Goal: Complete application form

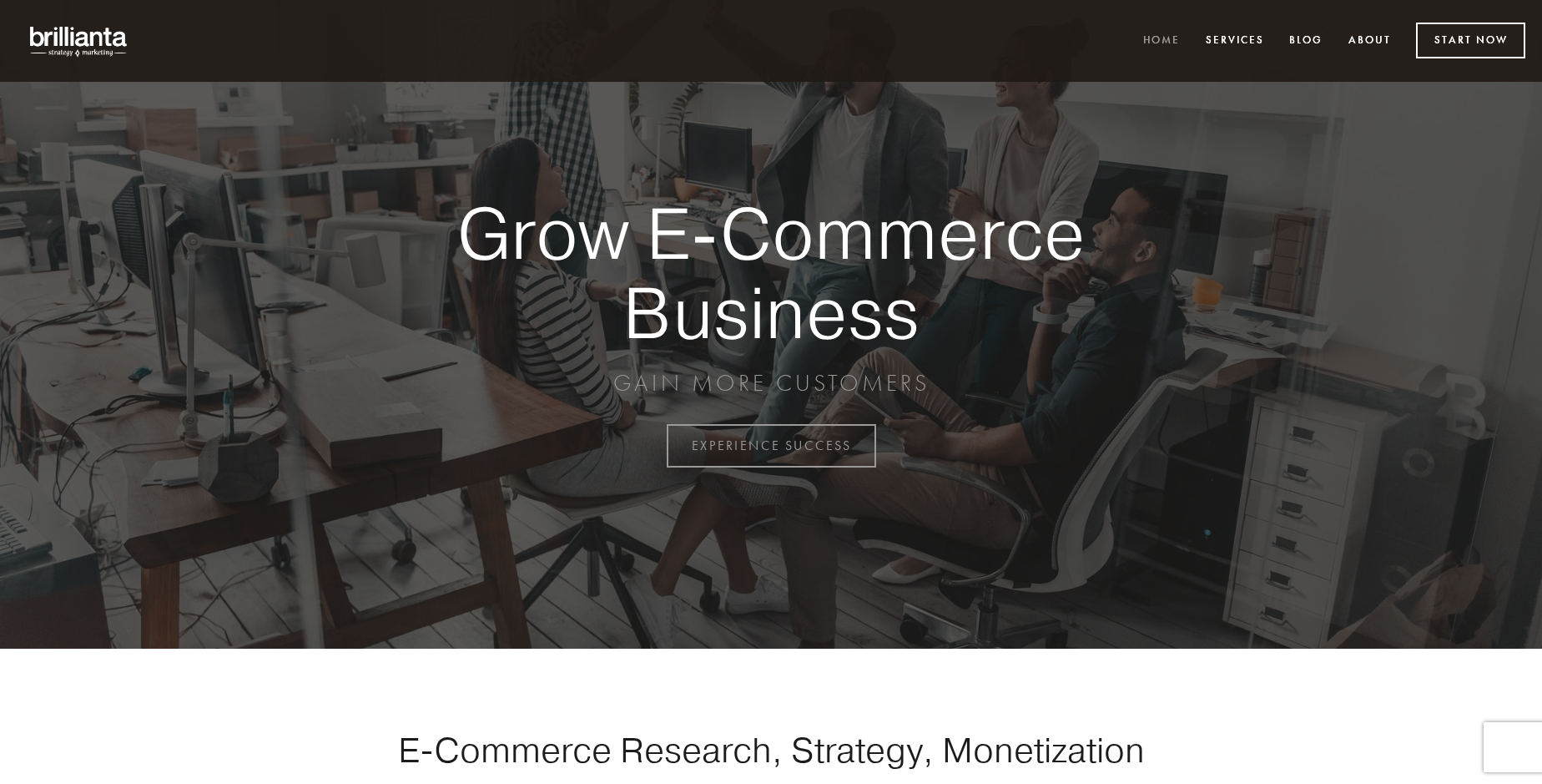
scroll to position [4374, 0]
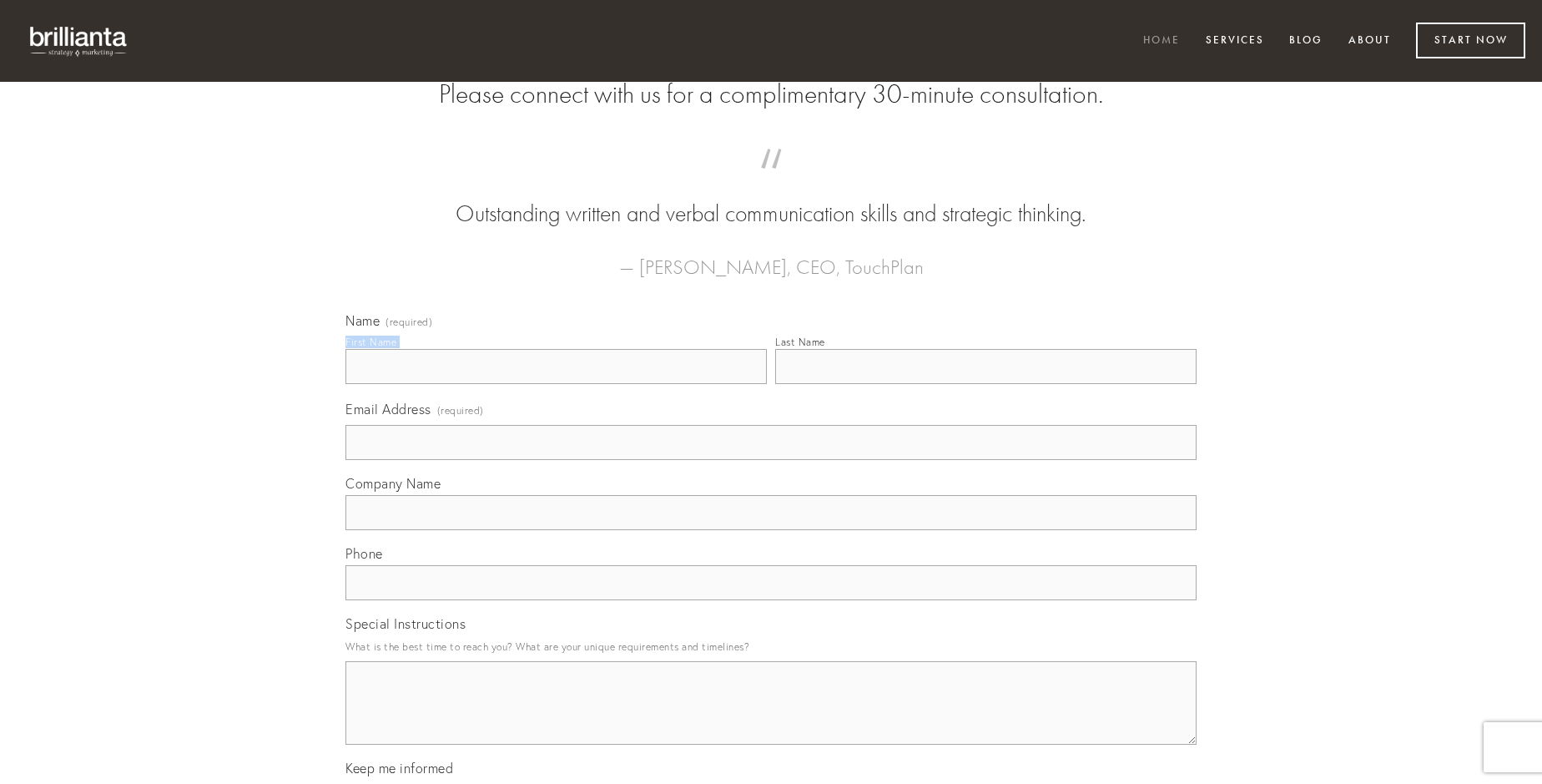
type input "[PERSON_NAME]"
click at [986, 384] on input "Last Name" at bounding box center [986, 367] width 421 height 35
type input "[PERSON_NAME]"
click at [771, 460] on input "Email Address (required)" at bounding box center [771, 443] width 851 height 35
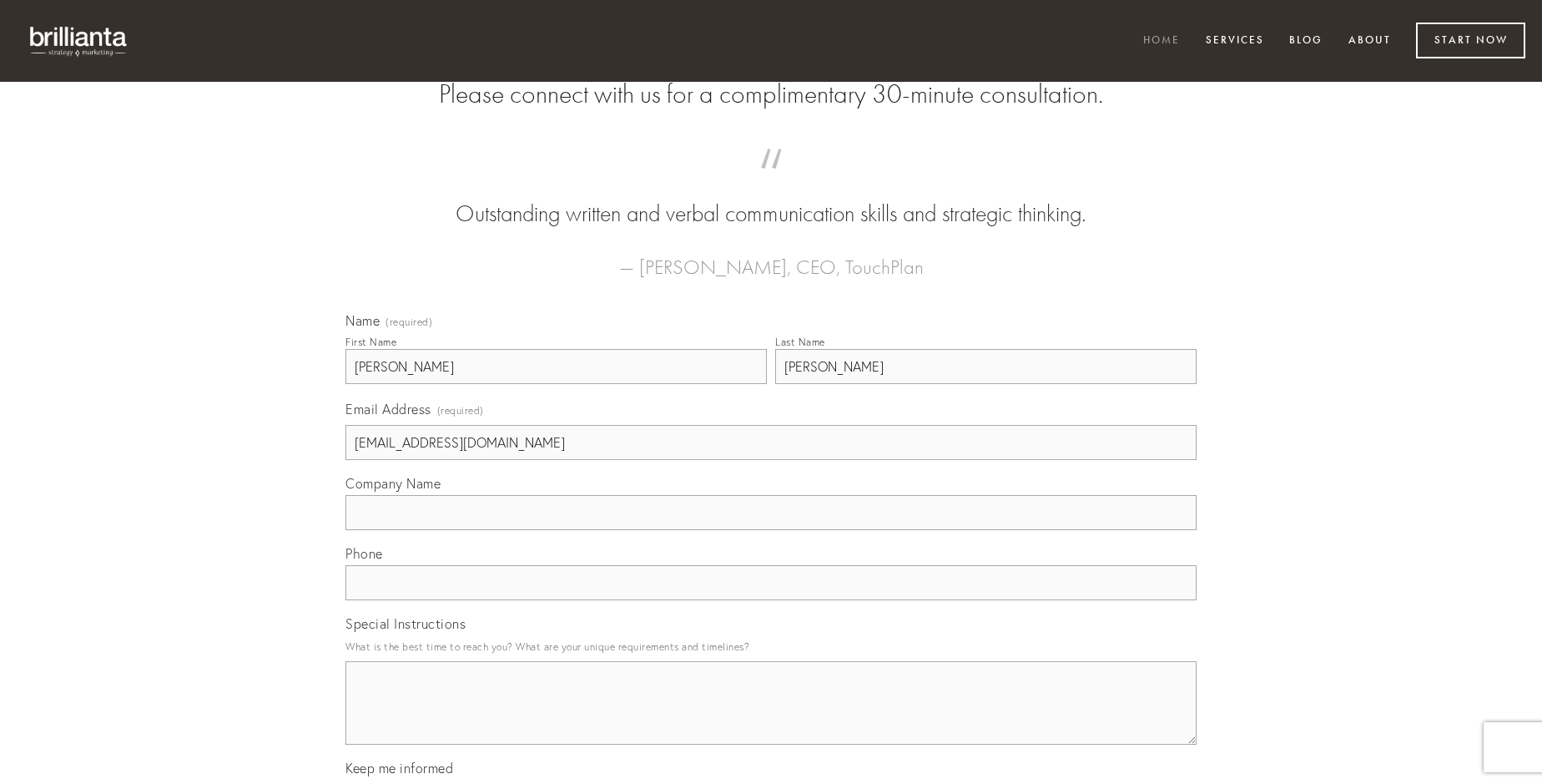
type input "[EMAIL_ADDRESS][DOMAIN_NAME]"
click at [771, 529] on input "Company Name" at bounding box center [771, 512] width 851 height 35
type input "vociferor"
click at [771, 600] on input "text" at bounding box center [771, 582] width 851 height 35
click at [771, 718] on textarea "Special Instructions" at bounding box center [771, 703] width 851 height 84
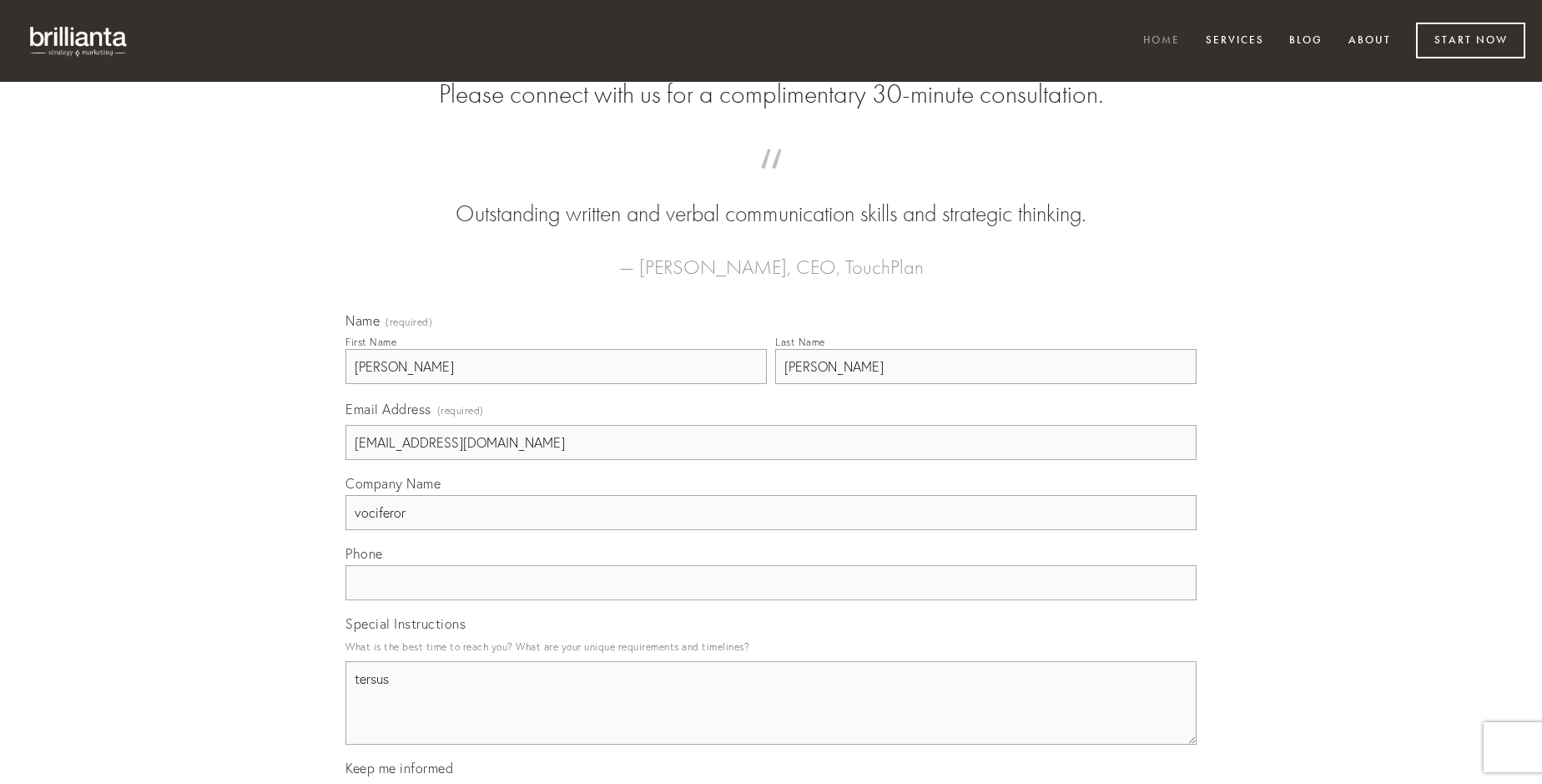
type textarea "tersus"
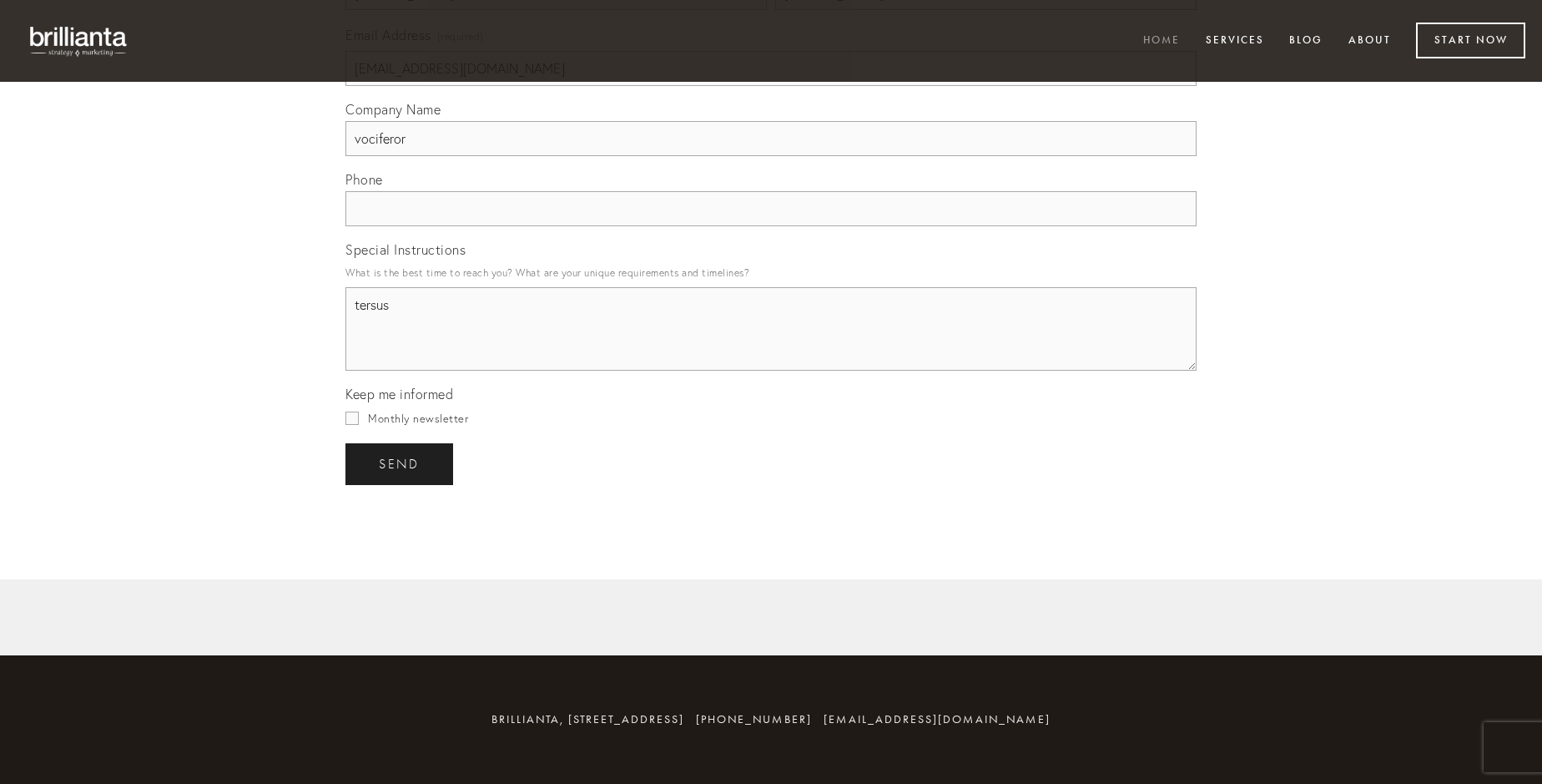
click at [401, 463] on span "send" at bounding box center [400, 463] width 41 height 15
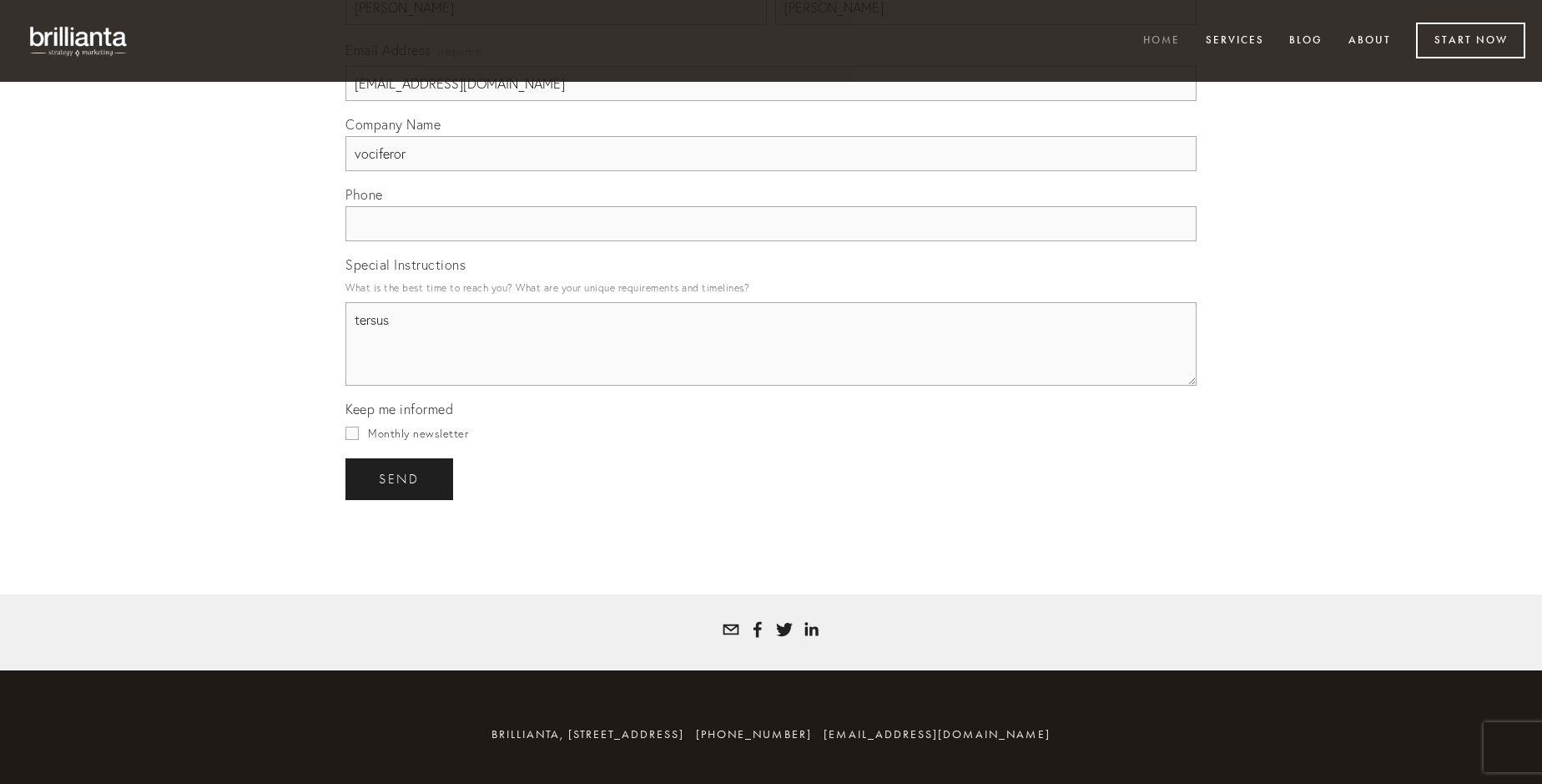
scroll to position [4325, 0]
